Goal: Contribute content

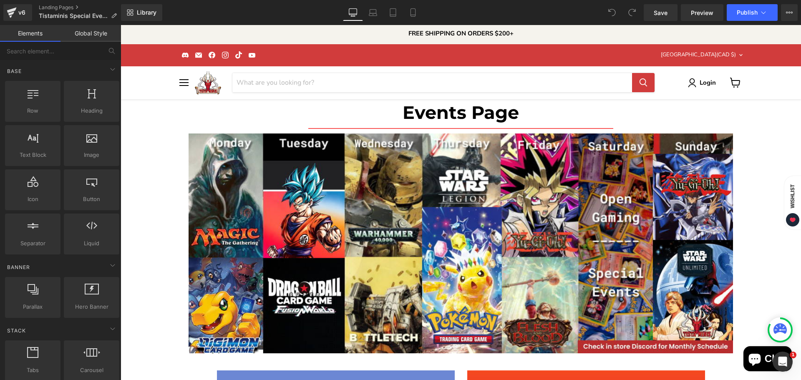
scroll to position [2724, 0]
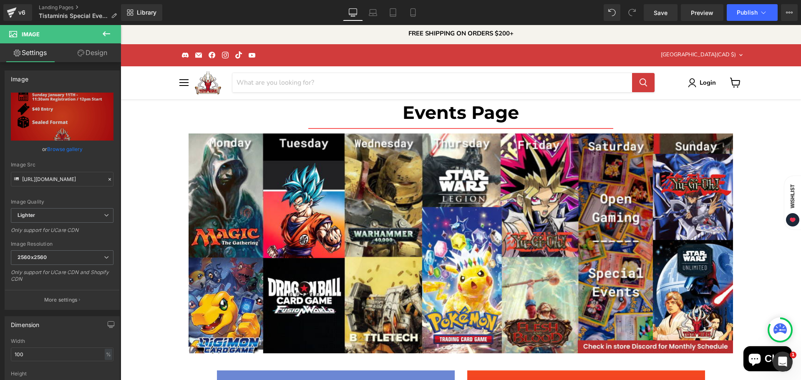
scroll to position [0, 0]
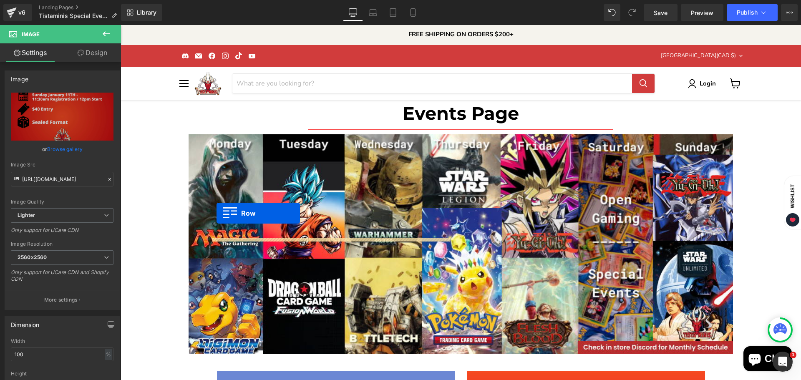
drag, startPoint x: 208, startPoint y: 100, endPoint x: 216, endPoint y: 213, distance: 113.7
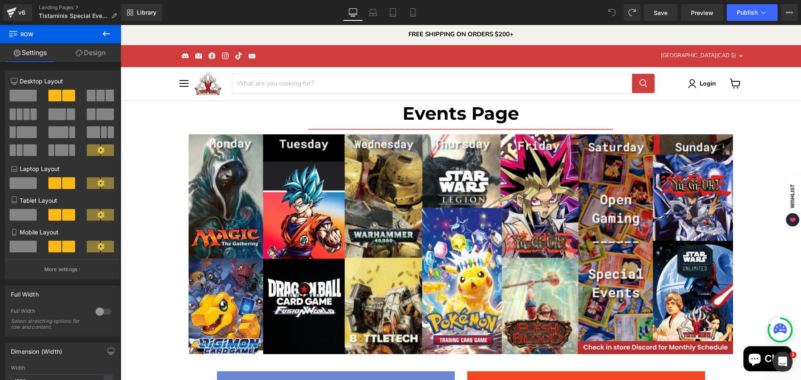
scroll to position [2724, 0]
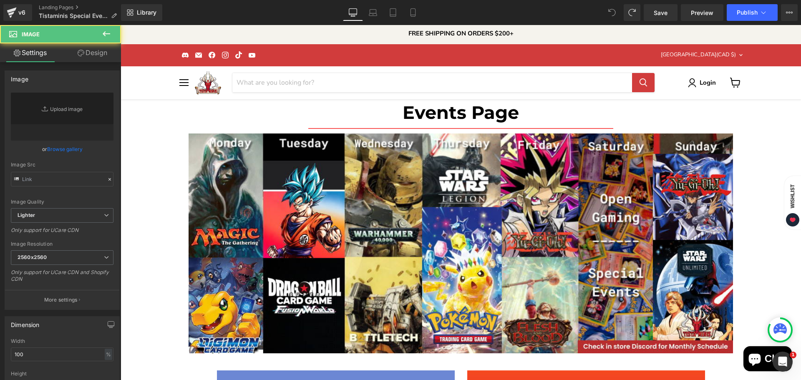
type input "[URL][DOMAIN_NAME]"
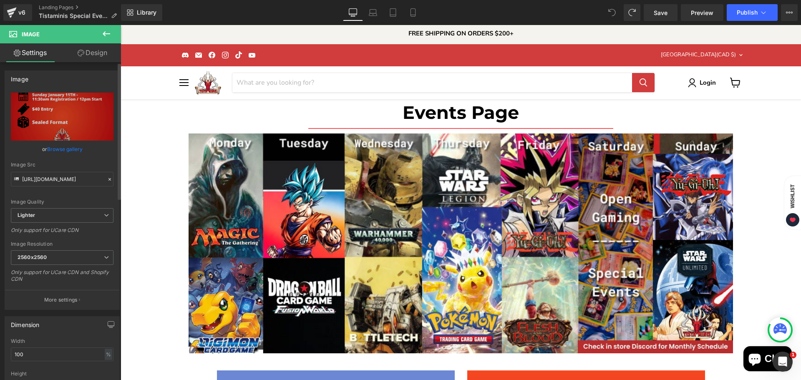
click at [59, 148] on link "Browse gallery" at bounding box center [64, 149] width 35 height 15
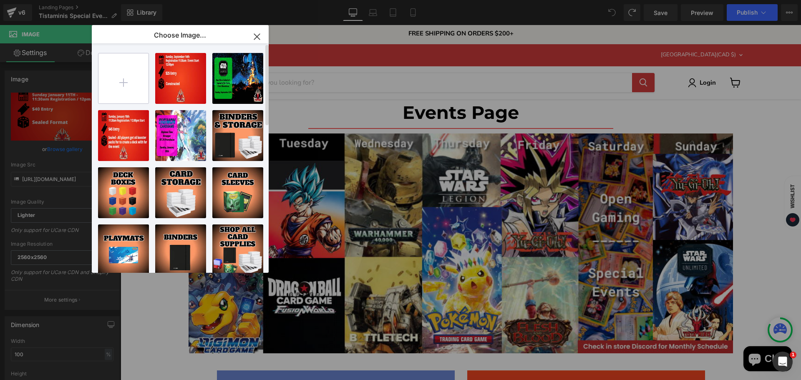
click at [126, 79] on input "file" at bounding box center [123, 78] width 50 height 50
click at [131, 68] on input "file" at bounding box center [123, 78] width 50 height 50
type input "C:\fakepath\Gundam CG - Set 3 Prerelease-High-Quality (5).jpg"
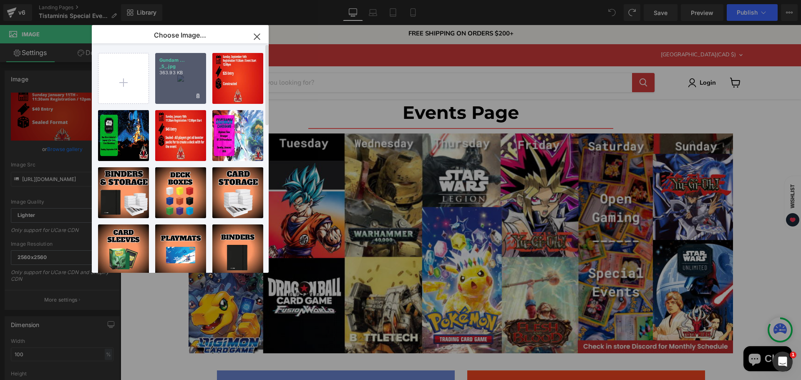
click at [170, 71] on div "Gundam ... _5_.jpg 363.93 KB" at bounding box center [180, 78] width 51 height 51
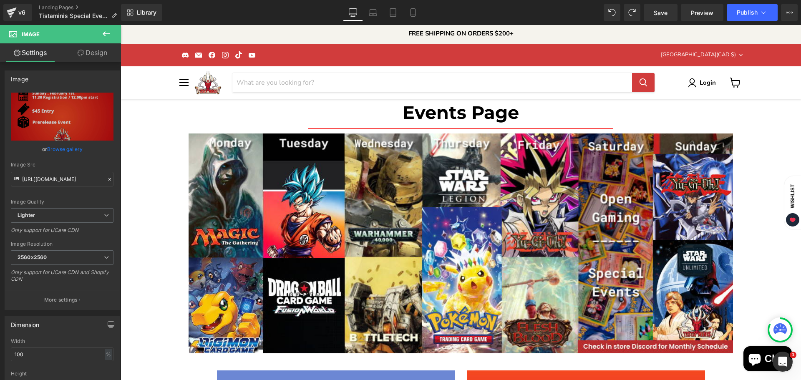
type input "[URL][DOMAIN_NAME]"
drag, startPoint x: 731, startPoint y: 158, endPoint x: 733, endPoint y: 34, distance: 123.9
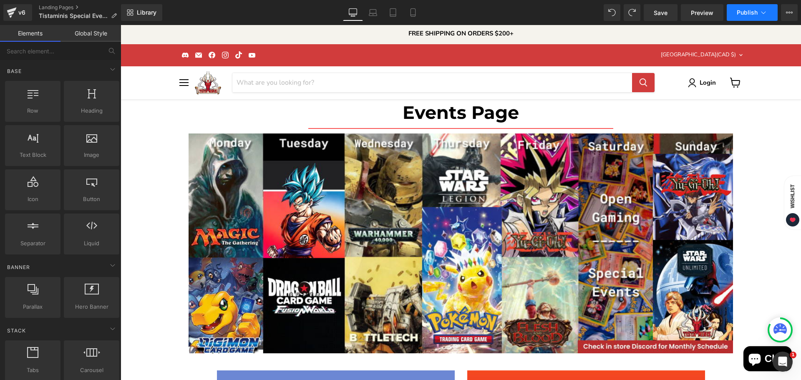
click at [736, 14] on button "Publish" at bounding box center [751, 12] width 51 height 17
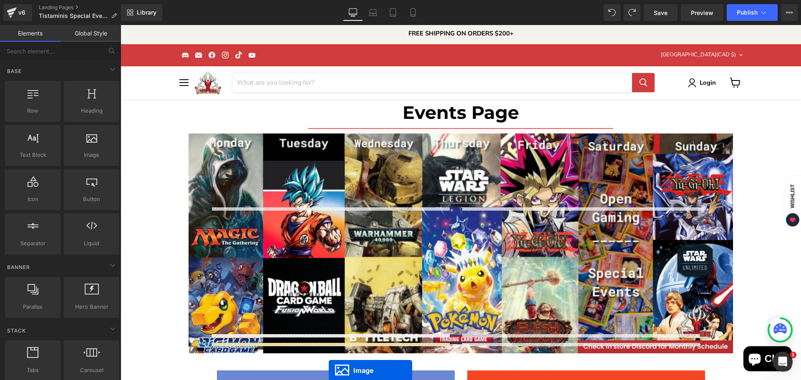
scroll to position [2764, 0]
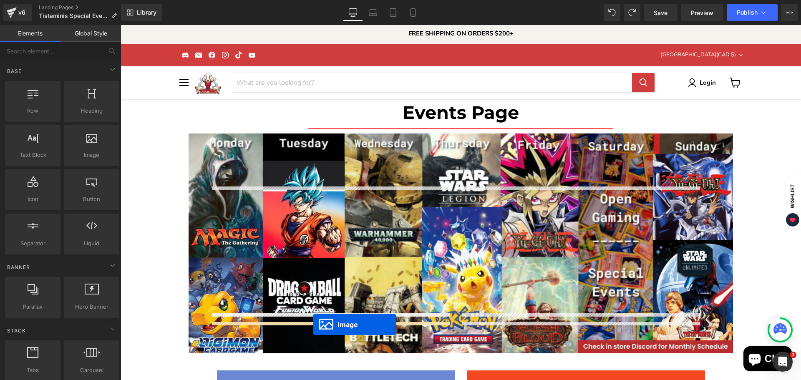
drag, startPoint x: 315, startPoint y: 152, endPoint x: 313, endPoint y: 324, distance: 172.7
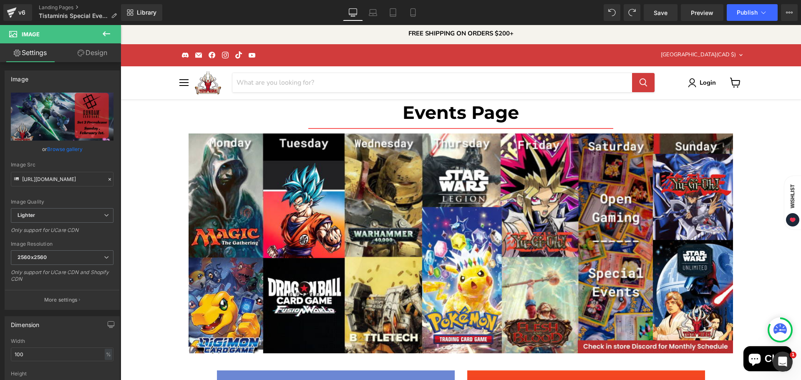
scroll to position [2753, 0]
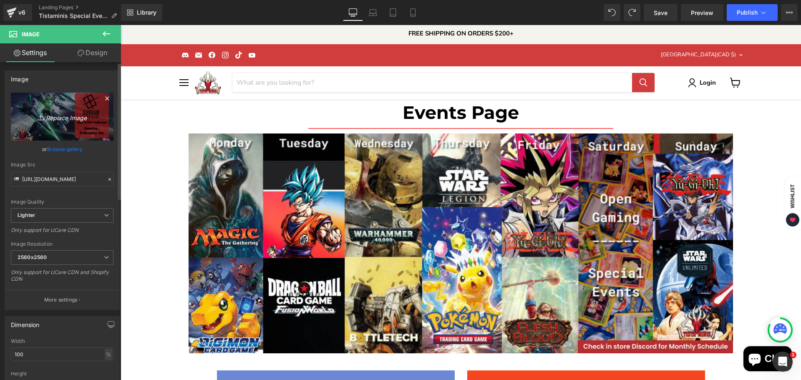
click at [79, 118] on icon "Replace Image" at bounding box center [62, 116] width 67 height 10
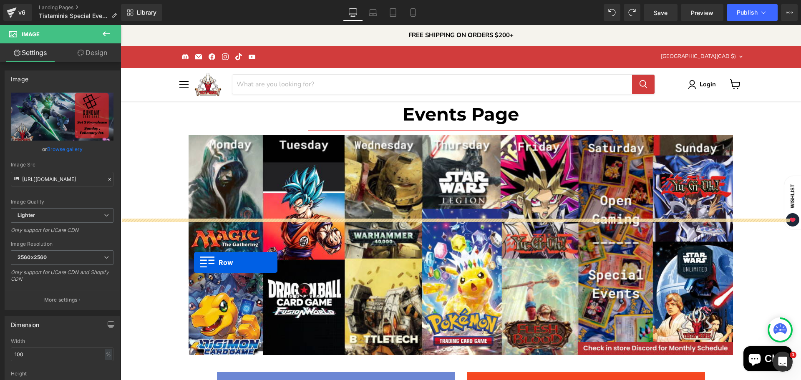
drag, startPoint x: 209, startPoint y: 69, endPoint x: 194, endPoint y: 262, distance: 194.1
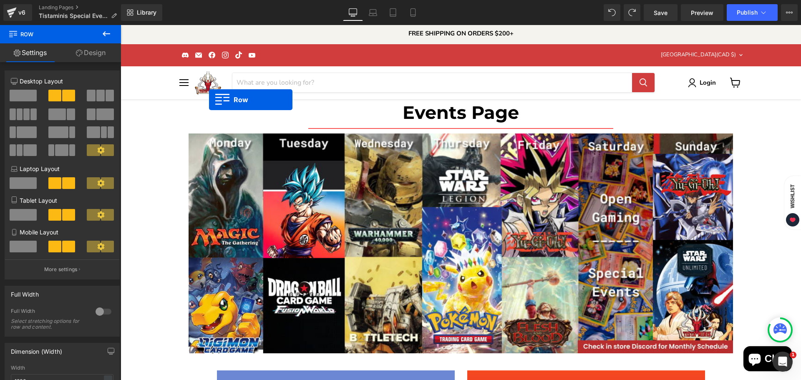
scroll to position [2921, 0]
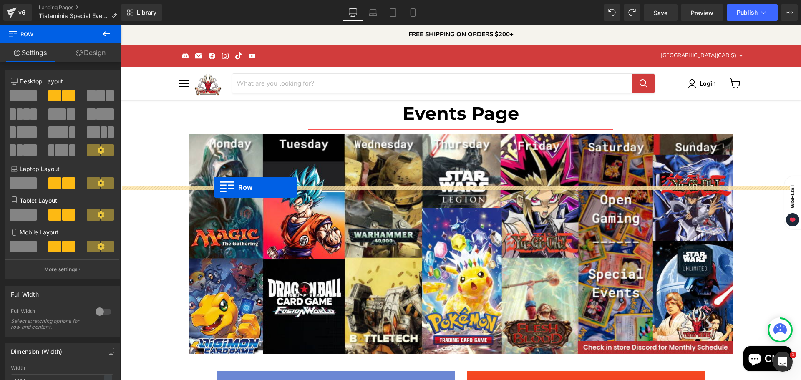
drag, startPoint x: 208, startPoint y: 38, endPoint x: 213, endPoint y: 187, distance: 149.0
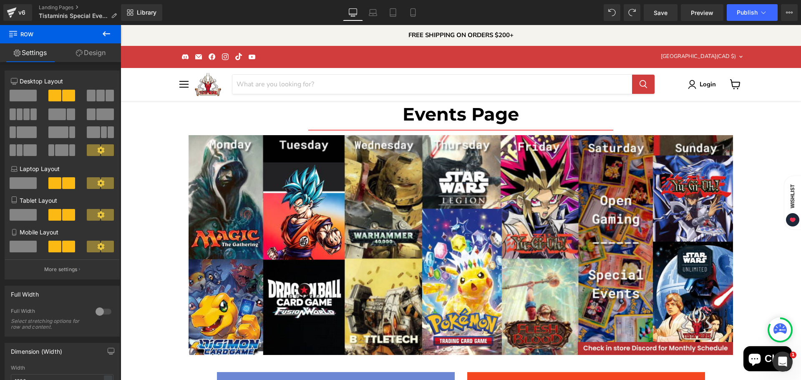
scroll to position [1, 0]
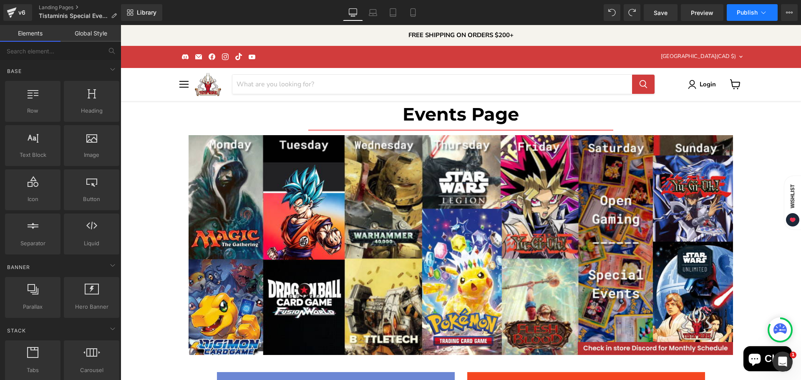
click at [756, 8] on button "Publish" at bounding box center [751, 12] width 51 height 17
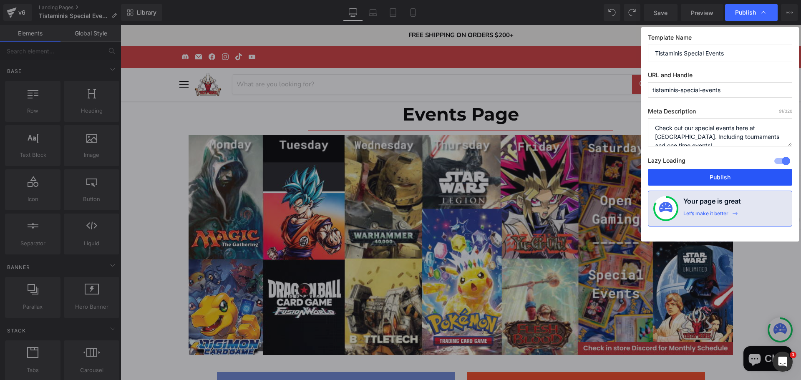
click at [705, 177] on button "Publish" at bounding box center [720, 177] width 144 height 17
